Goal: Transaction & Acquisition: Purchase product/service

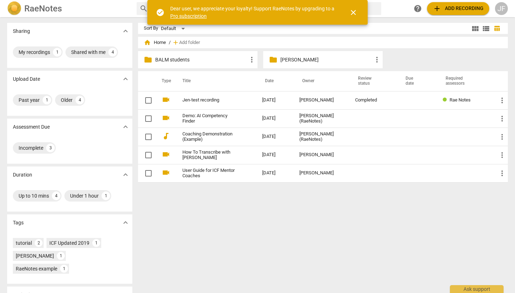
click at [237, 60] on p "BALM students" at bounding box center [201, 60] width 92 height 8
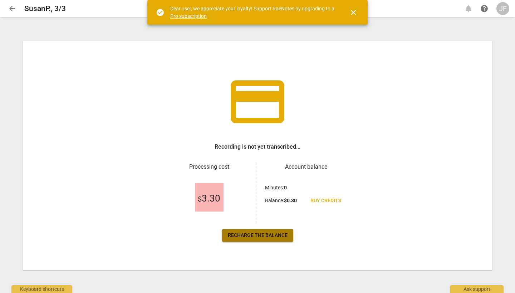
click at [249, 231] on link "Recharge the balance" at bounding box center [257, 235] width 71 height 13
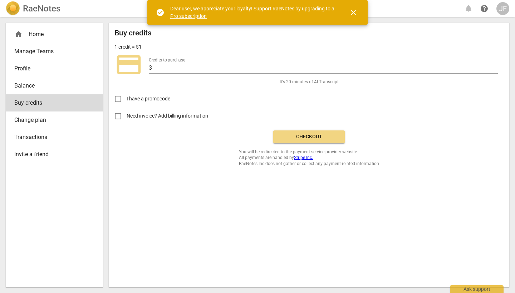
click at [249, 137] on span "Checkout" at bounding box center [309, 136] width 60 height 7
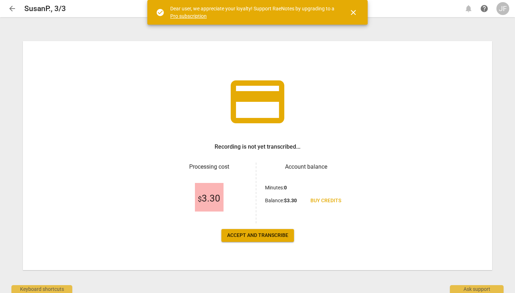
click at [288, 235] on span "Accept and transcribe" at bounding box center [257, 235] width 61 height 7
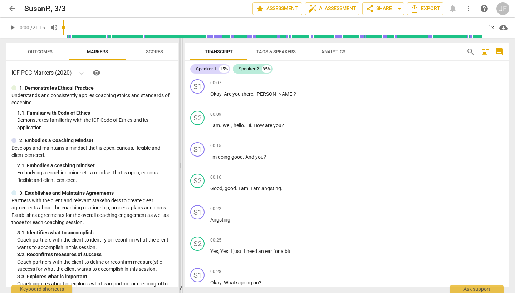
drag, startPoint x: 259, startPoint y: 167, endPoint x: 182, endPoint y: 172, distance: 76.7
click at [182, 172] on span at bounding box center [181, 166] width 4 height 256
